Goal: Task Accomplishment & Management: Use online tool/utility

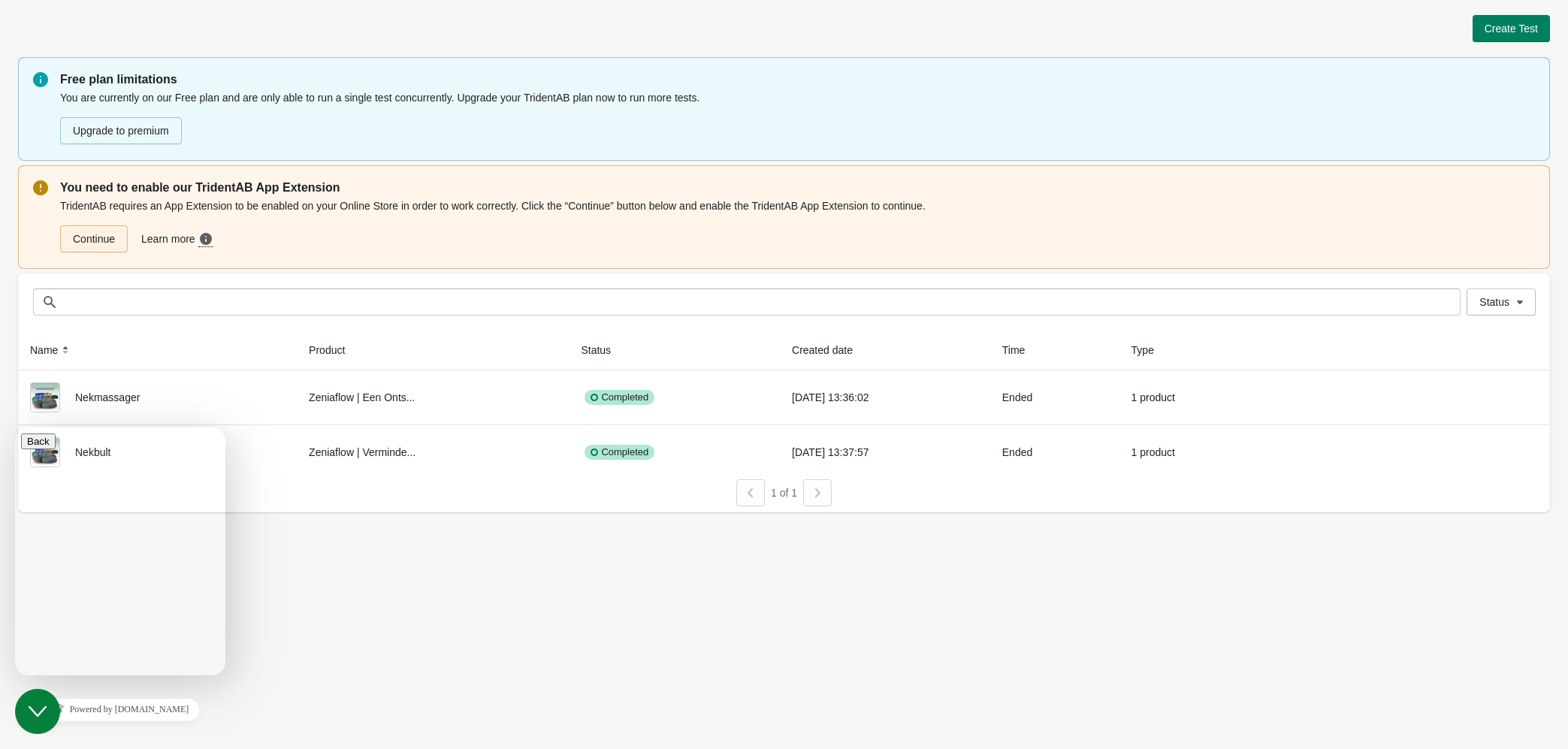
click at [94, 244] on link "Continue" at bounding box center [94, 238] width 68 height 27
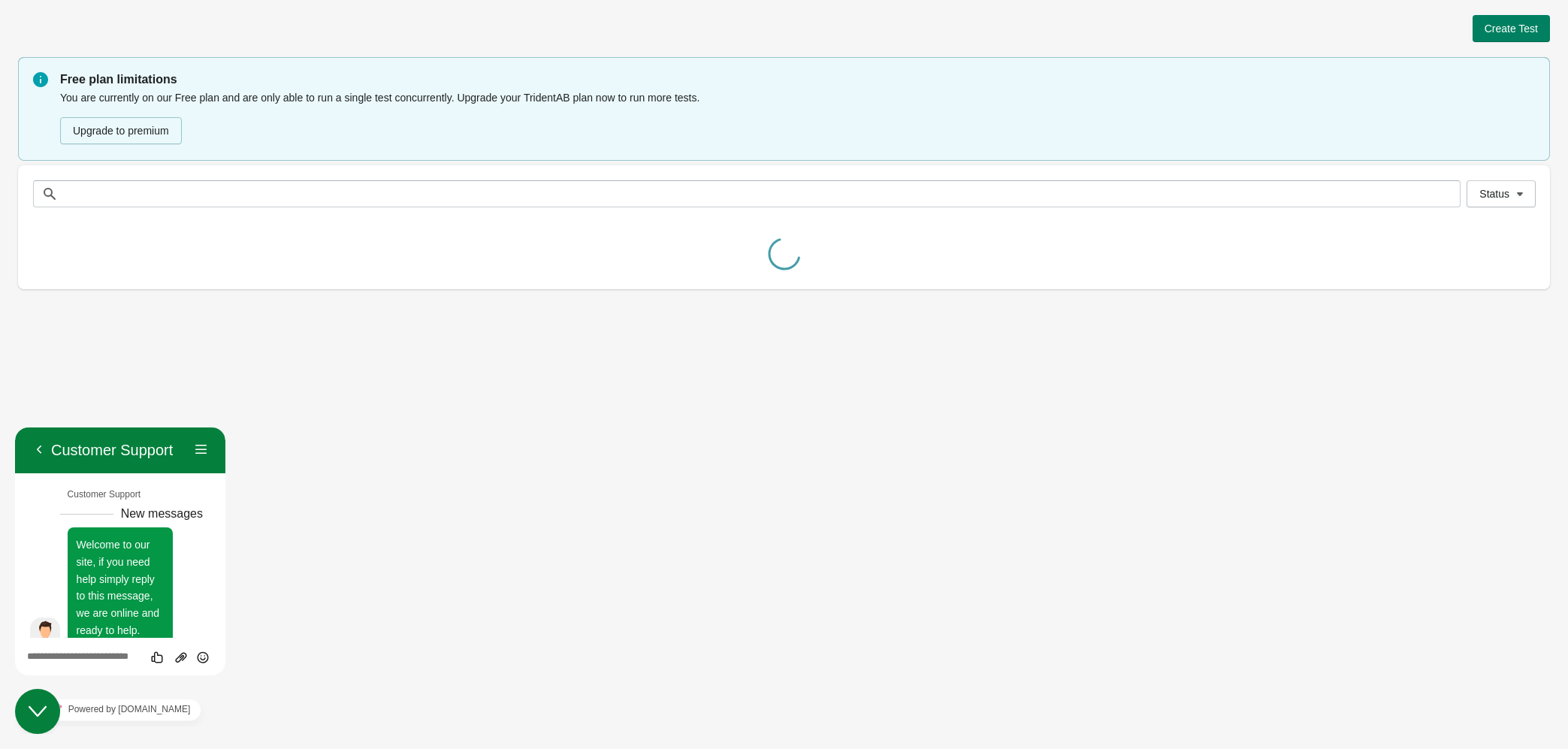
scroll to position [22, 0]
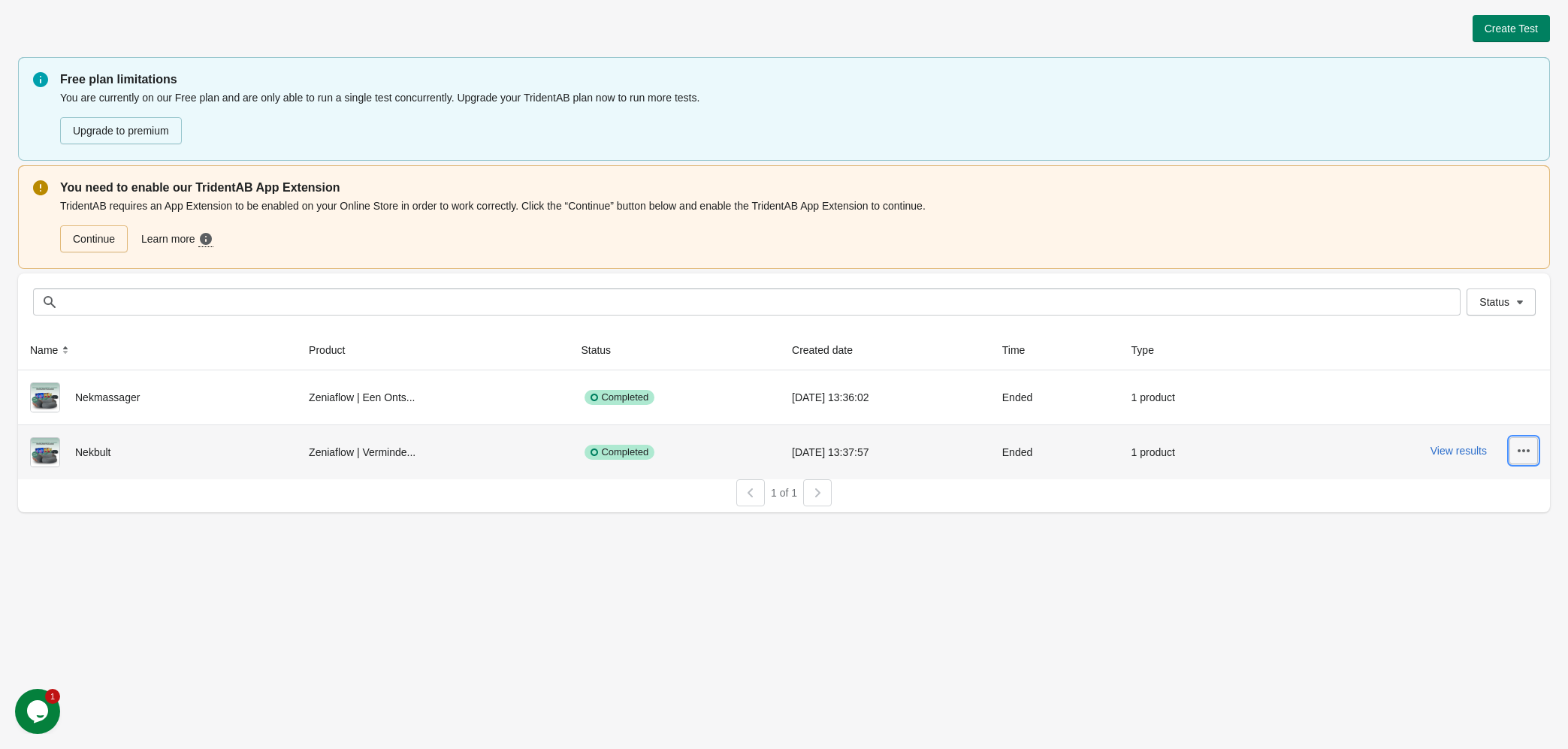
click at [1524, 450] on icon "button" at bounding box center [1524, 450] width 12 height 3
click at [1494, 491] on span "Delete" at bounding box center [1481, 489] width 89 height 15
click at [1445, 487] on span "Delete" at bounding box center [1481, 489] width 89 height 15
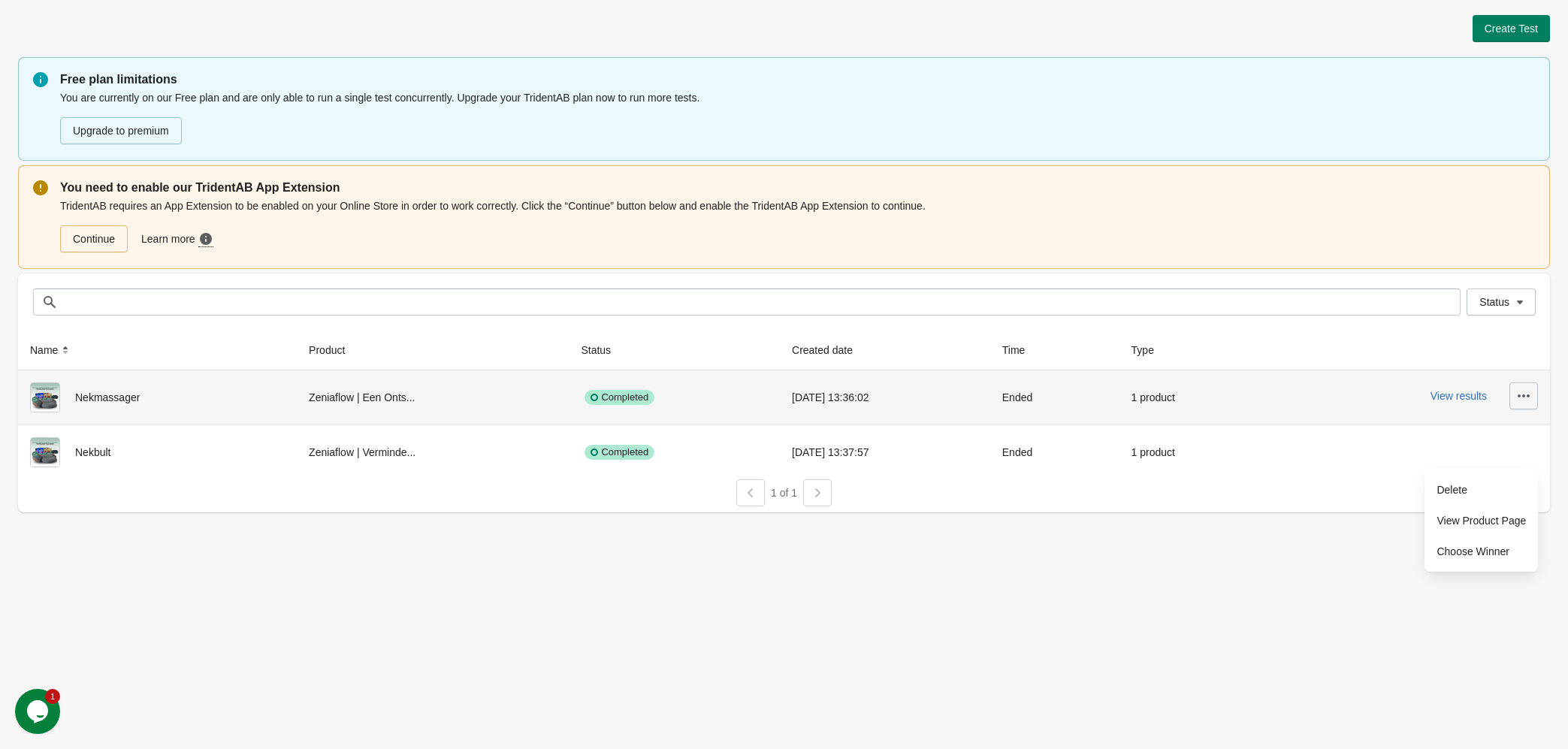
click at [1526, 397] on icon "button" at bounding box center [1524, 395] width 15 height 15
click at [1470, 429] on span "Delete" at bounding box center [1481, 435] width 89 height 15
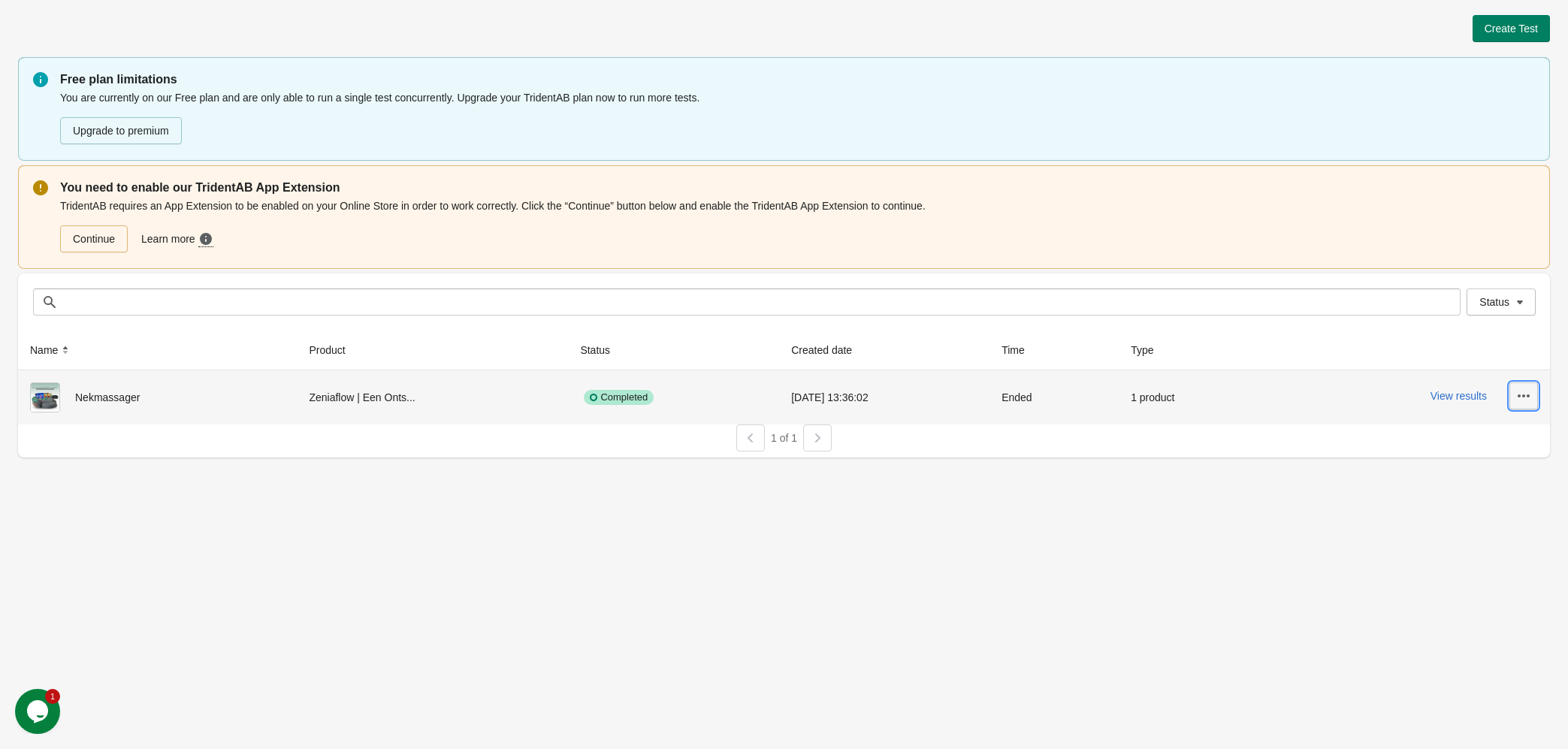
click at [1526, 391] on icon "button" at bounding box center [1524, 395] width 15 height 15
click at [1474, 450] on button "View Product Page" at bounding box center [1481, 466] width 101 height 31
click at [1461, 434] on span "Delete" at bounding box center [1481, 435] width 89 height 15
click at [1458, 433] on span "Delete" at bounding box center [1481, 435] width 89 height 15
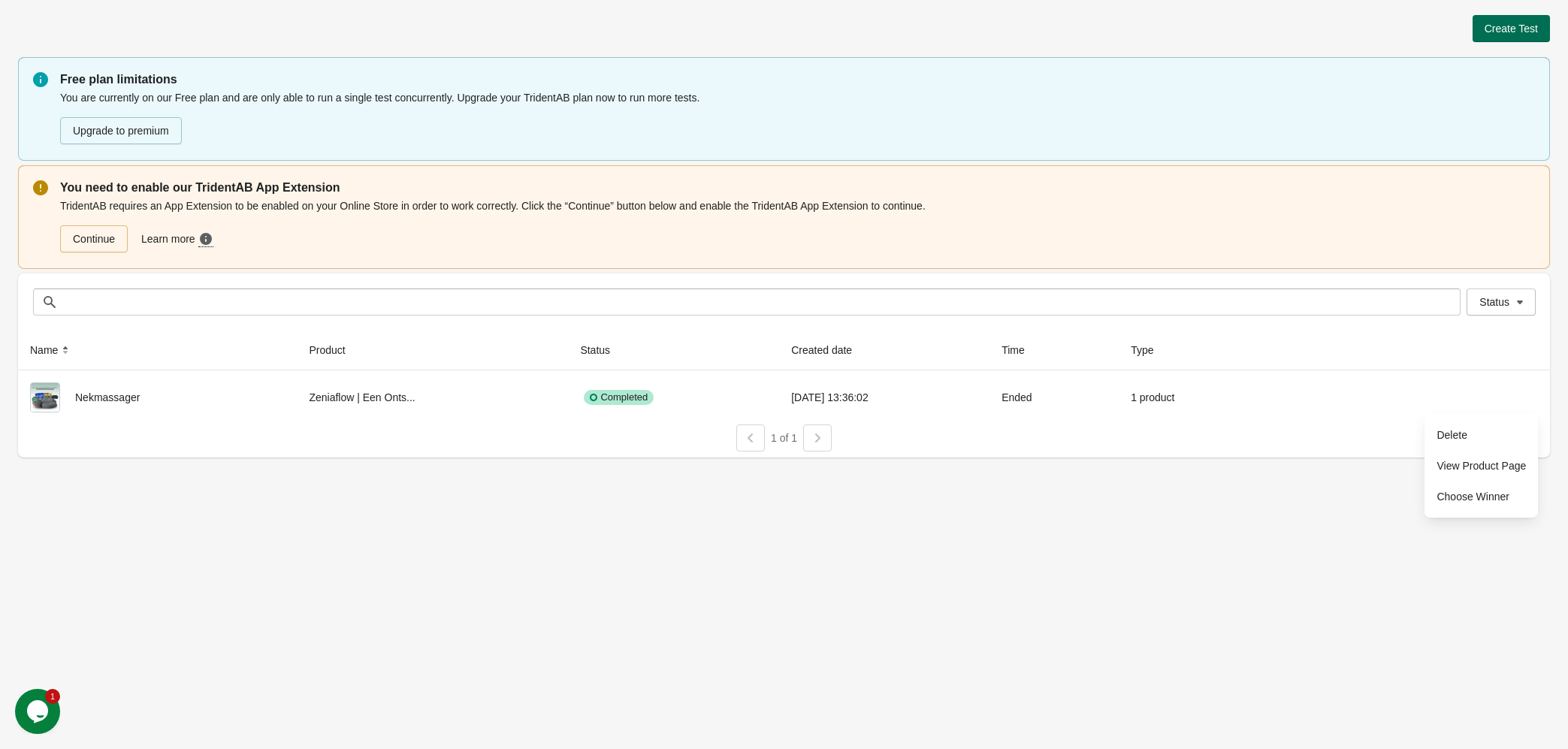
click at [1506, 24] on span "Create Test" at bounding box center [1512, 29] width 54 height 12
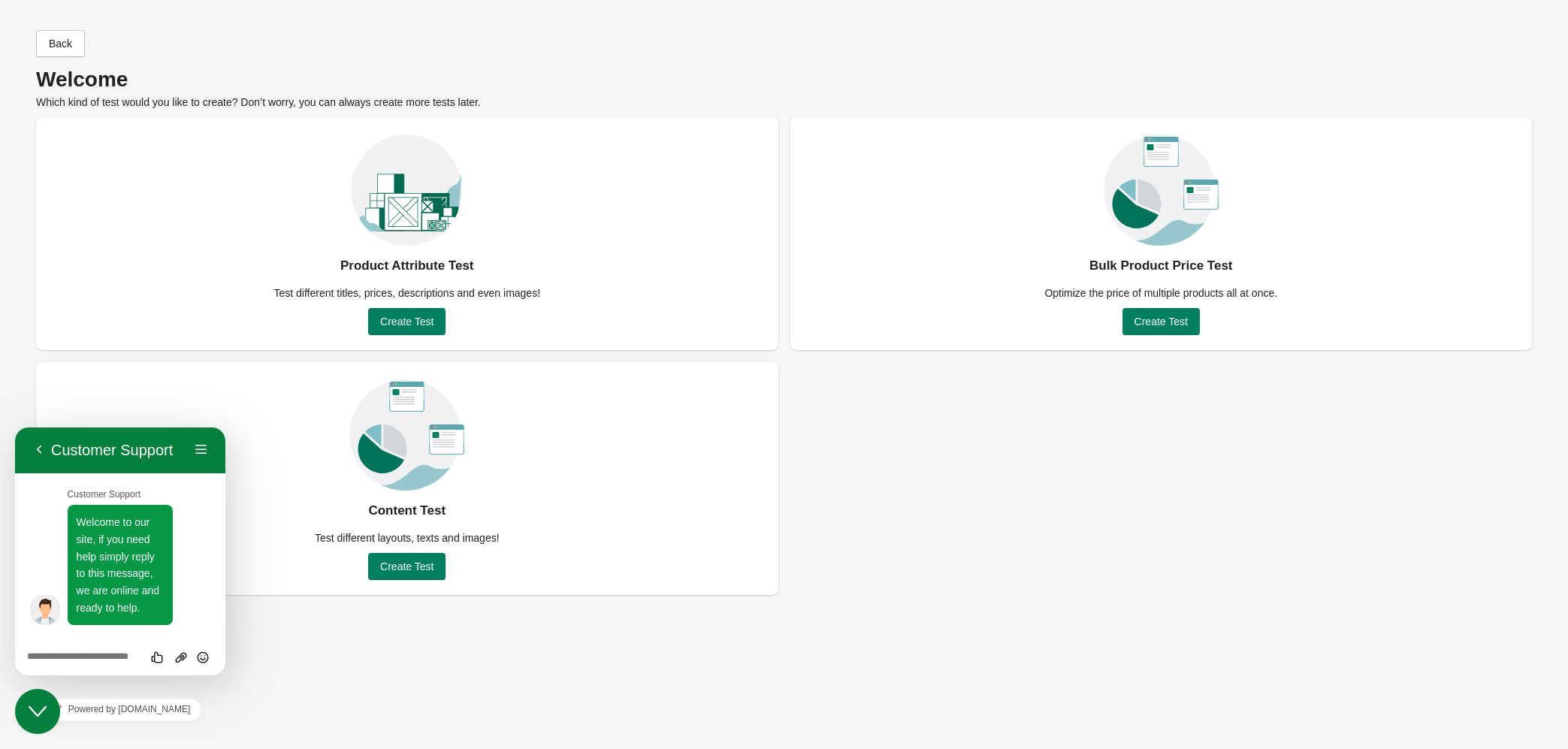
click at [39, 714] on icon "Chat widget" at bounding box center [37, 711] width 18 height 10
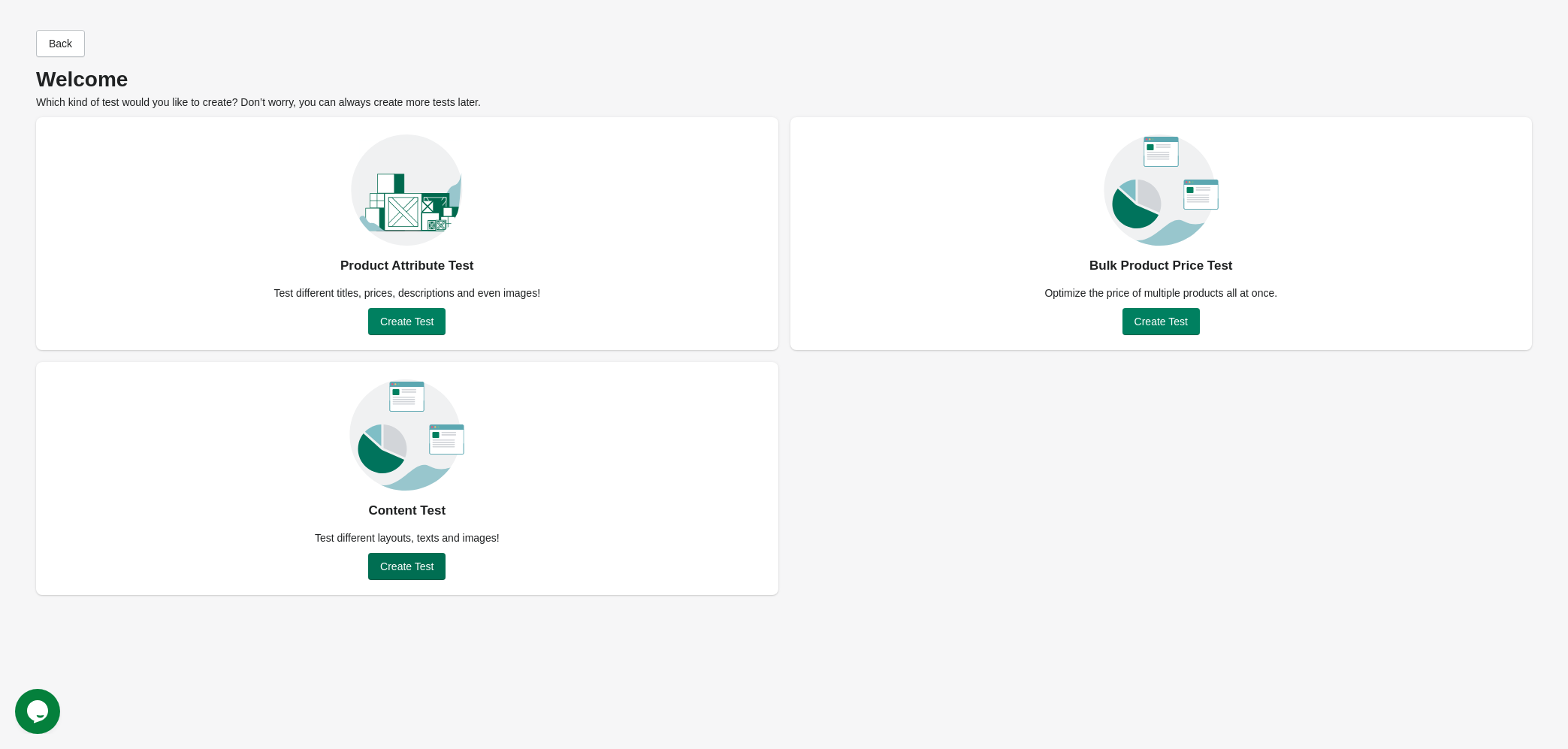
click at [405, 564] on span "Create Test" at bounding box center [407, 566] width 54 height 12
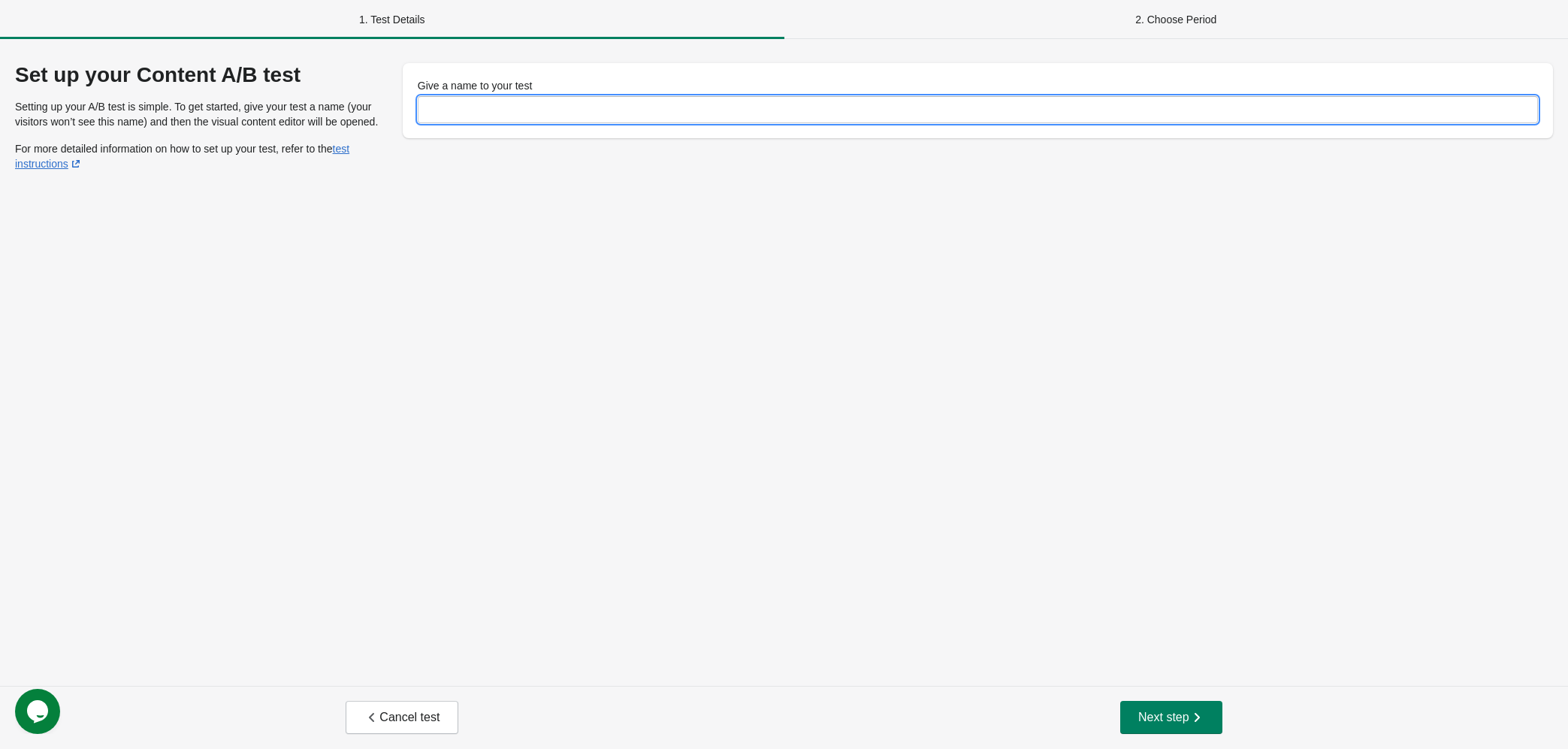
click at [549, 105] on input "Give a name to your test" at bounding box center [977, 109] width 1120 height 27
type input "*"
click at [1168, 718] on span "Next step" at bounding box center [1171, 717] width 66 height 15
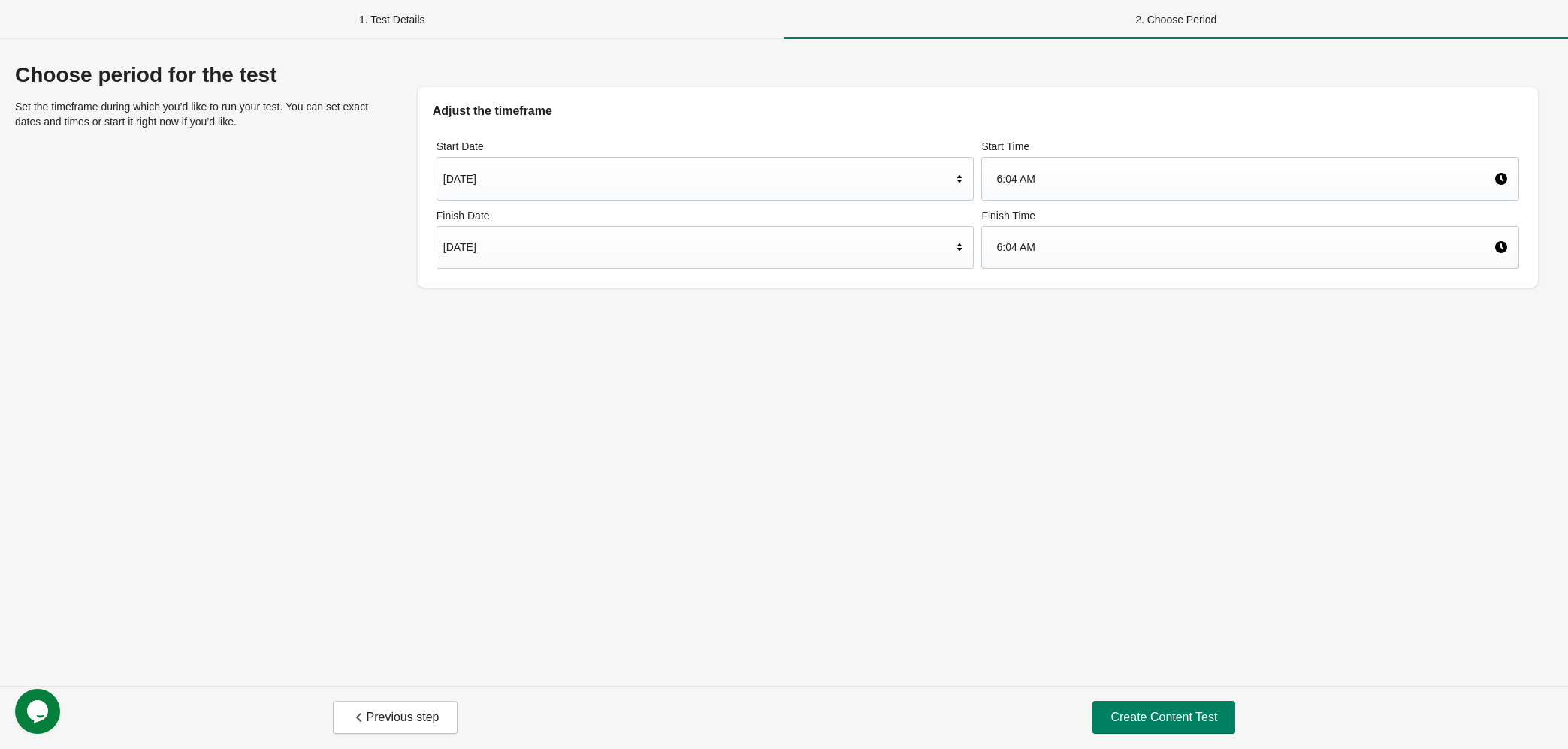
click at [1168, 718] on span "Create Content Test" at bounding box center [1163, 717] width 107 height 15
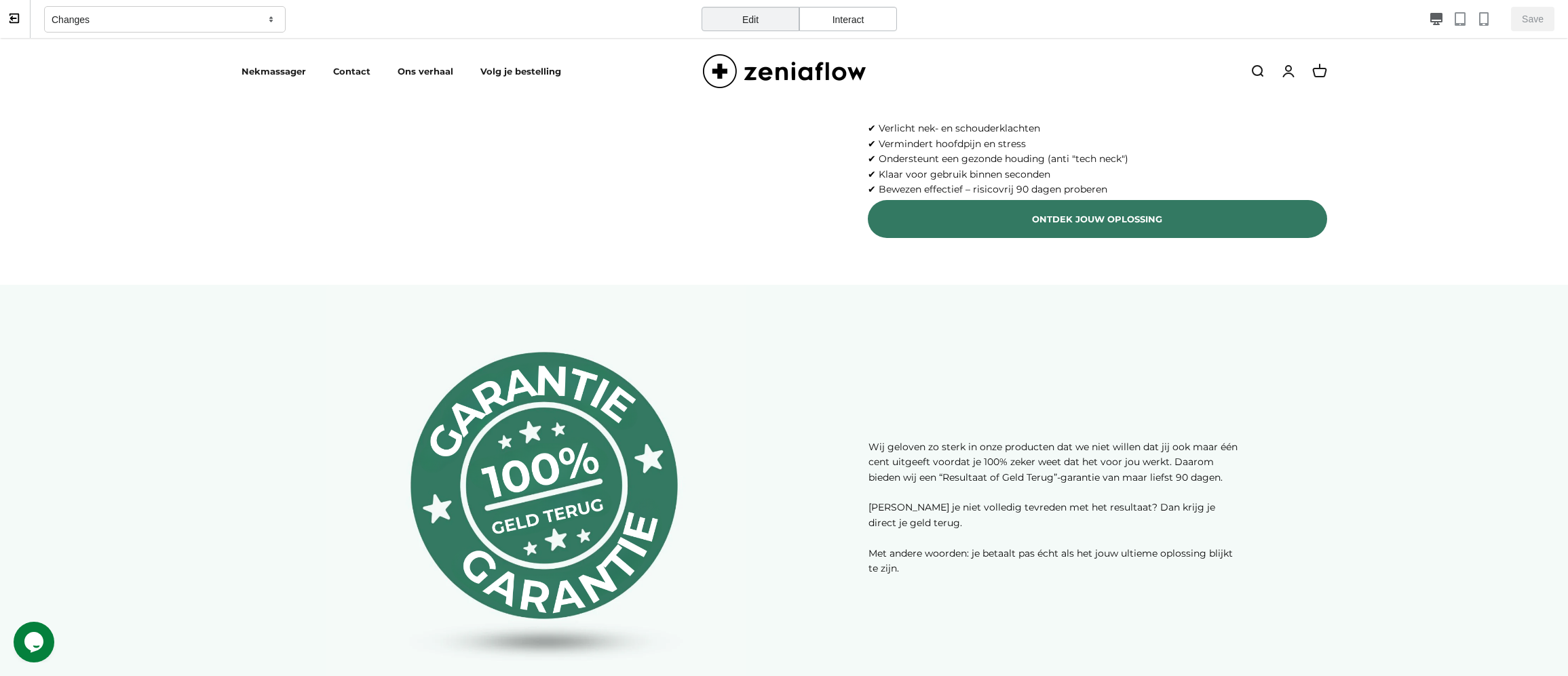
scroll to position [1322, 0]
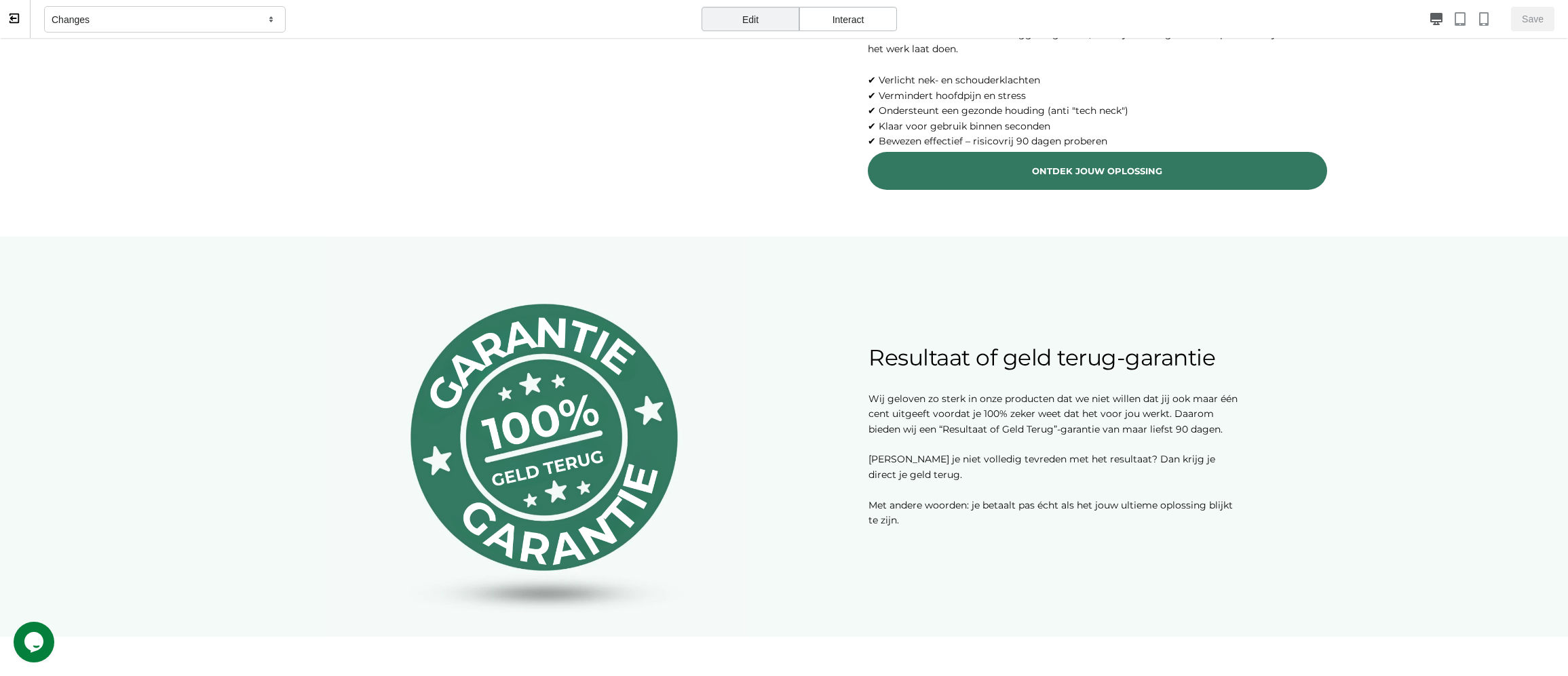
click at [851, 18] on div "Interact" at bounding box center [848, 19] width 98 height 24
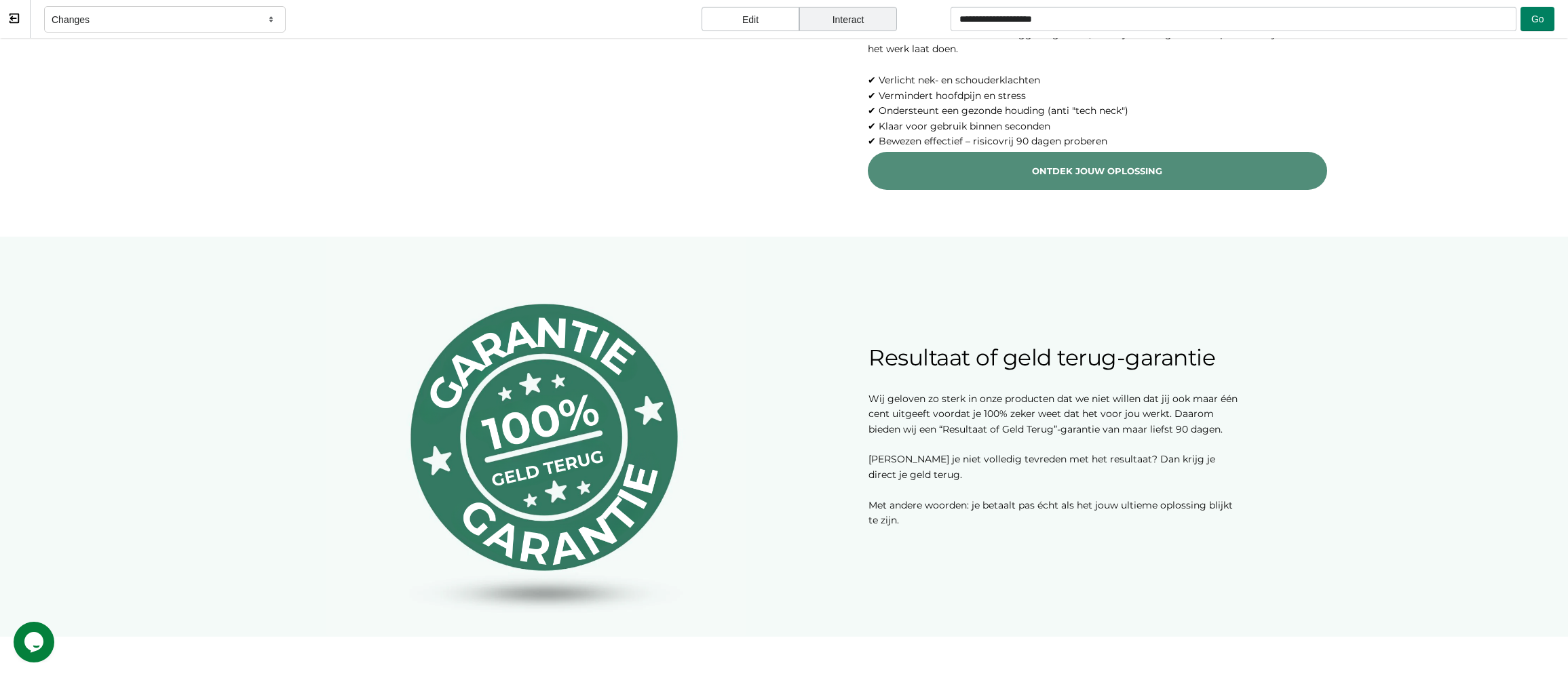
click at [1000, 189] on link "ONTDEK JOUW OPLOSSING" at bounding box center [1096, 170] width 459 height 38
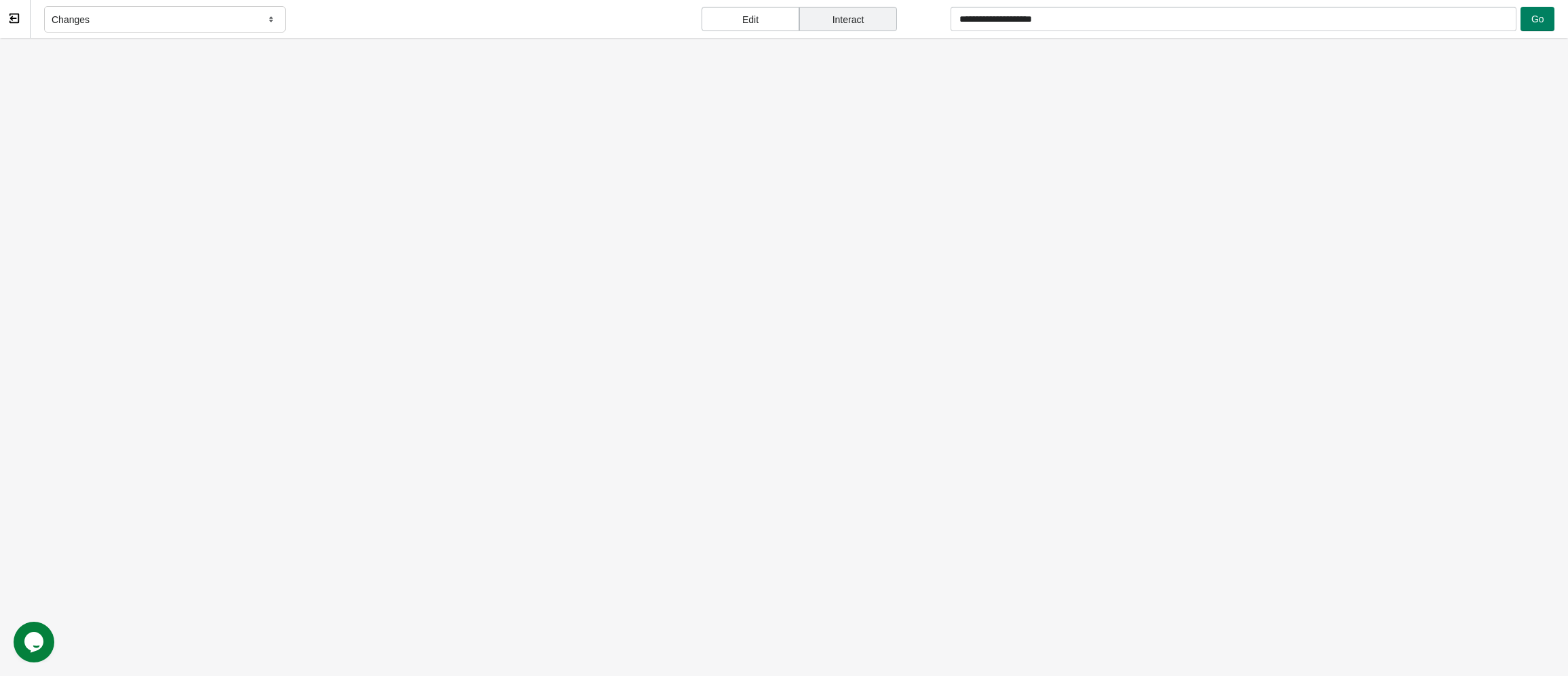
scroll to position [0, 0]
click at [221, 20] on div "Changes" at bounding box center [164, 20] width 242 height 27
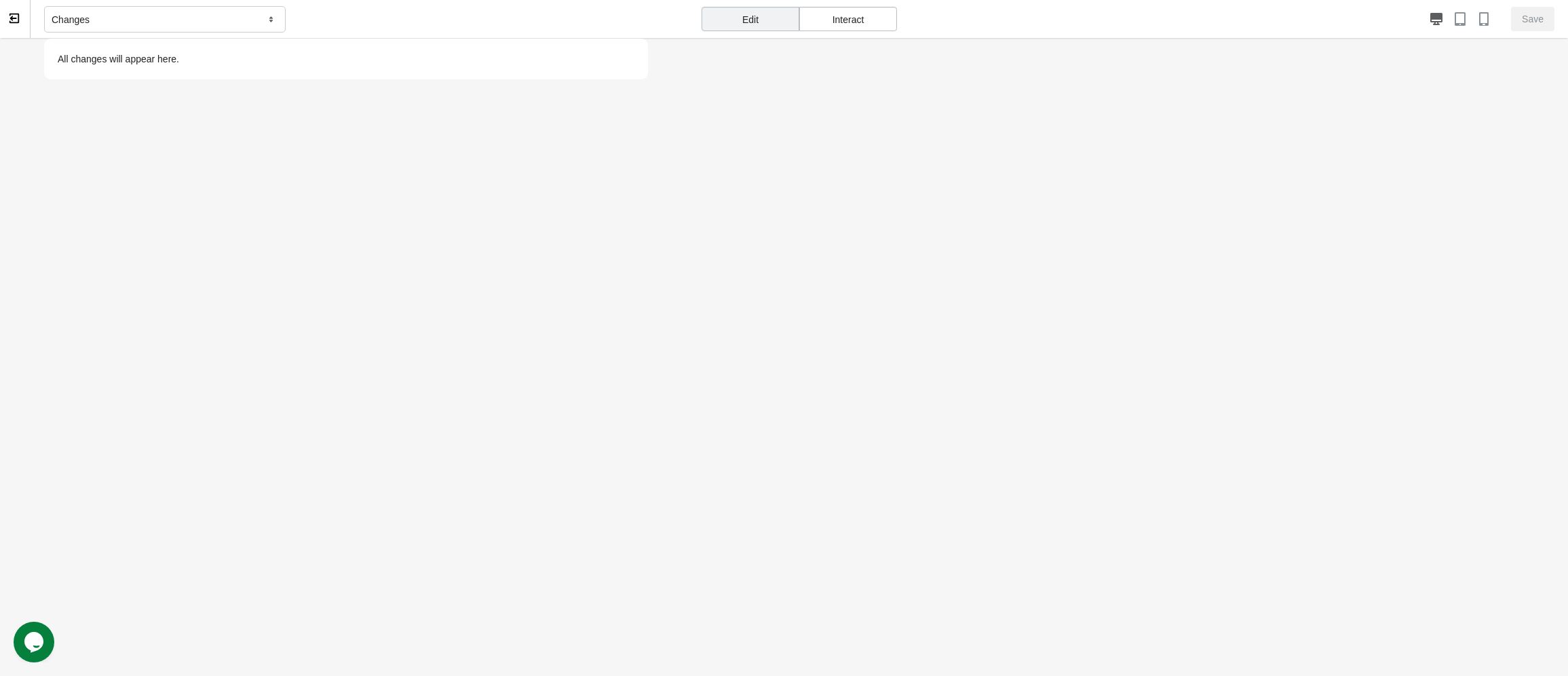
click at [221, 20] on div "Changes" at bounding box center [164, 20] width 242 height 27
